Goal: Navigation & Orientation: Find specific page/section

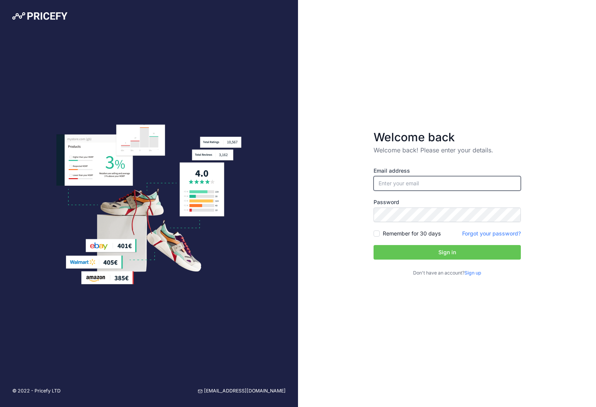
click at [456, 186] on input "email" at bounding box center [446, 183] width 147 height 15
type input "[PERSON_NAME][EMAIL_ADDRESS][DOMAIN_NAME]"
click at [408, 233] on label "Remember for 30 days" at bounding box center [412, 234] width 58 height 8
click at [379, 233] on input "Remember for 30 days" at bounding box center [376, 234] width 6 height 6
checkbox input "true"
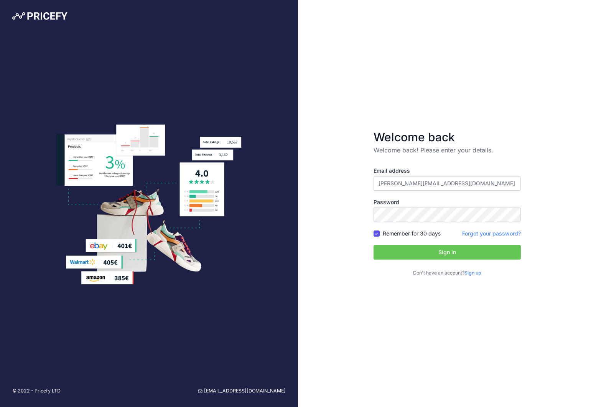
click at [412, 258] on button "Sign in" at bounding box center [446, 252] width 147 height 15
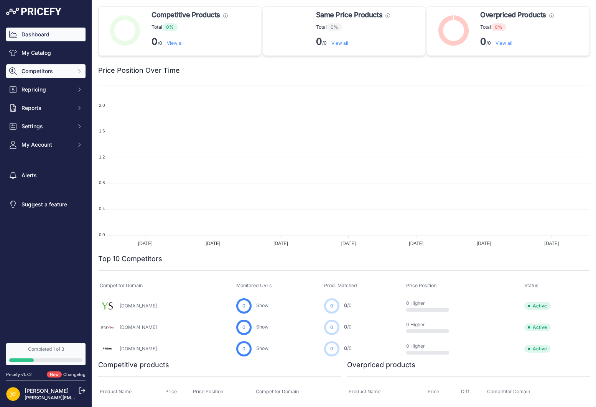
click at [62, 65] on button "Competitors" at bounding box center [45, 71] width 79 height 14
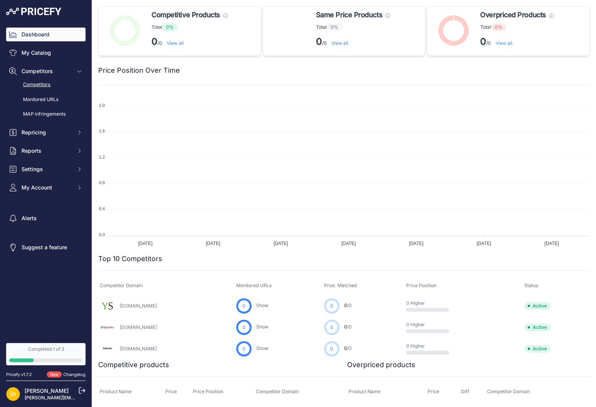
click at [63, 84] on link "Competitors" at bounding box center [45, 84] width 79 height 13
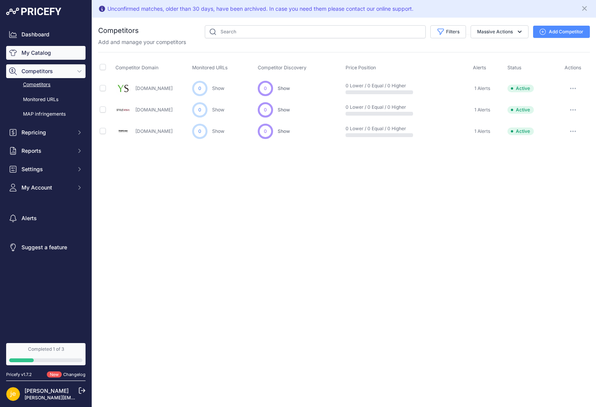
click at [71, 48] on link "My Catalog" at bounding box center [45, 53] width 79 height 14
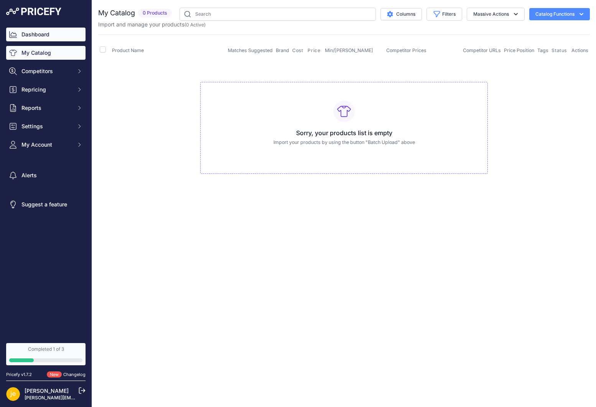
click at [72, 28] on link "Dashboard" at bounding box center [45, 35] width 79 height 14
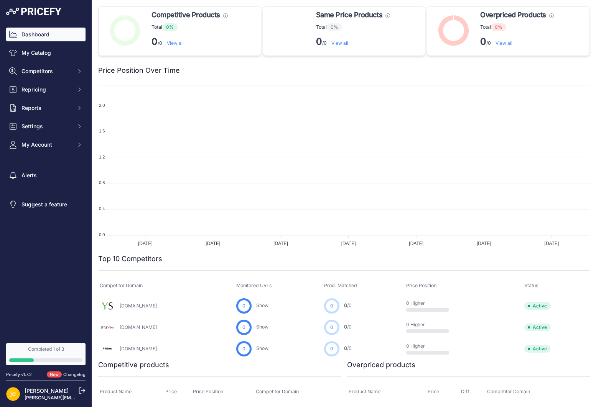
scroll to position [123, 0]
